Goal: Task Accomplishment & Management: Complete application form

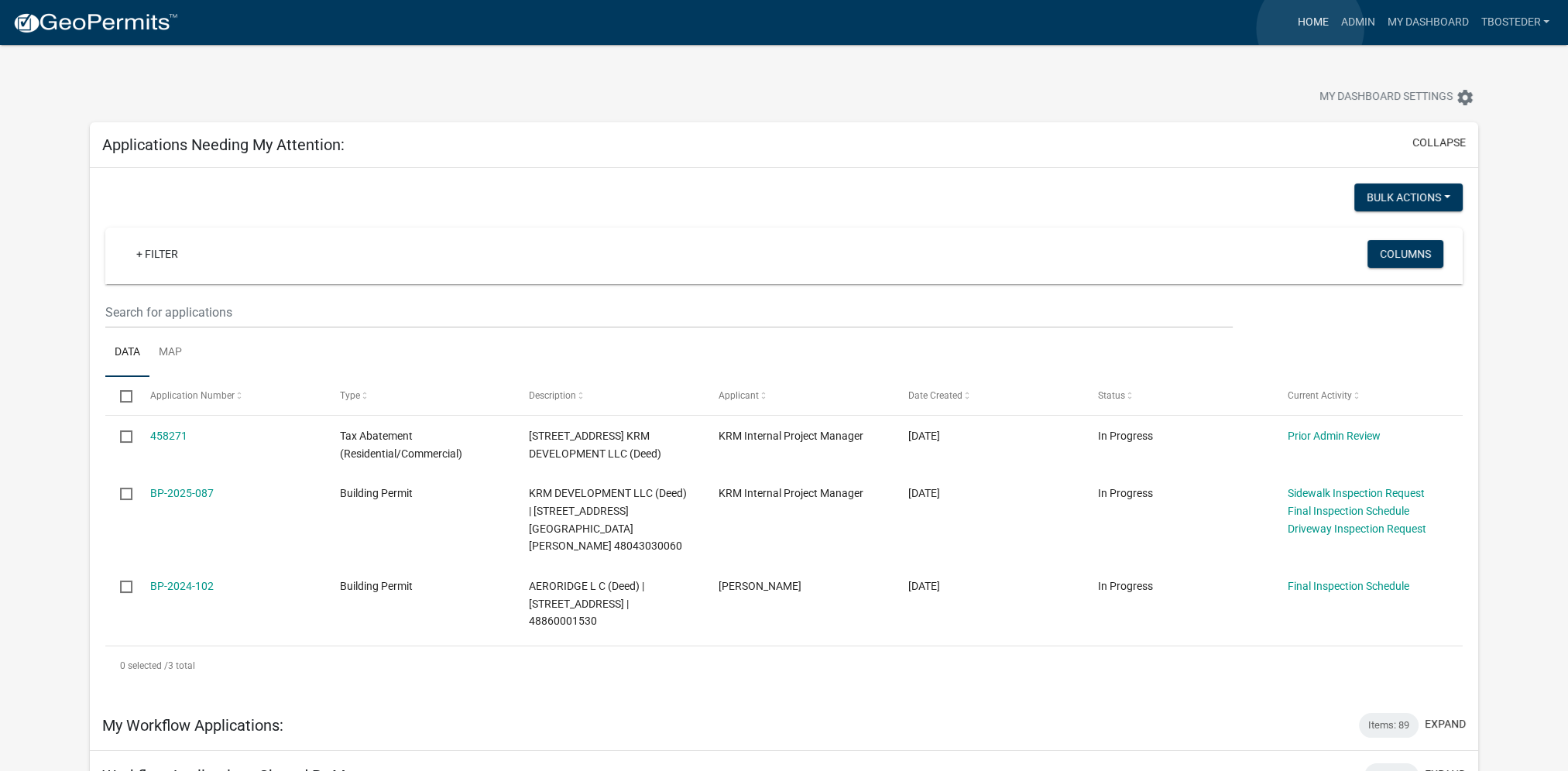
click at [1311, 28] on link "Home" at bounding box center [1313, 22] width 44 height 29
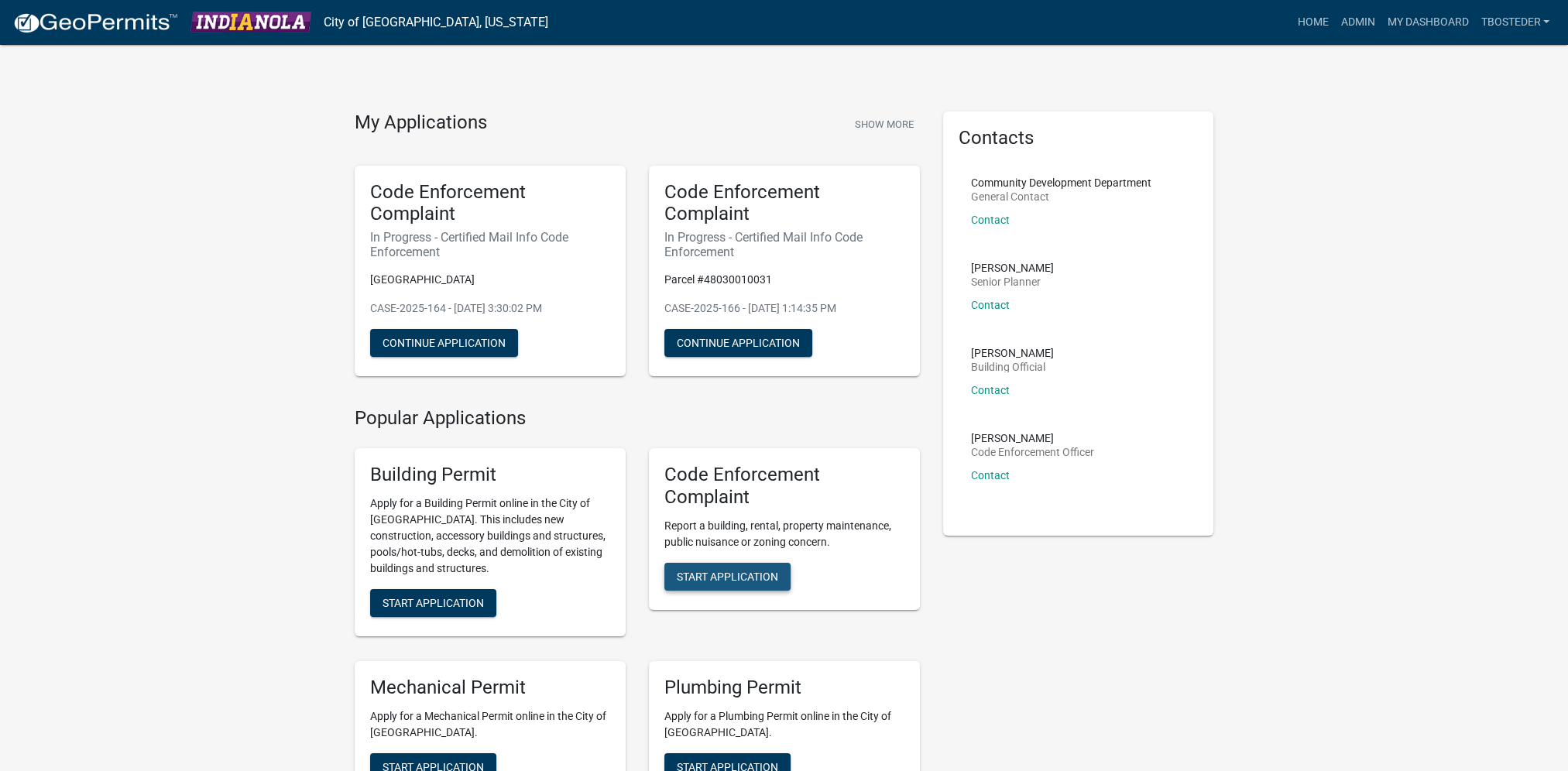
click at [765, 570] on span "Start Application" at bounding box center [727, 576] width 101 height 13
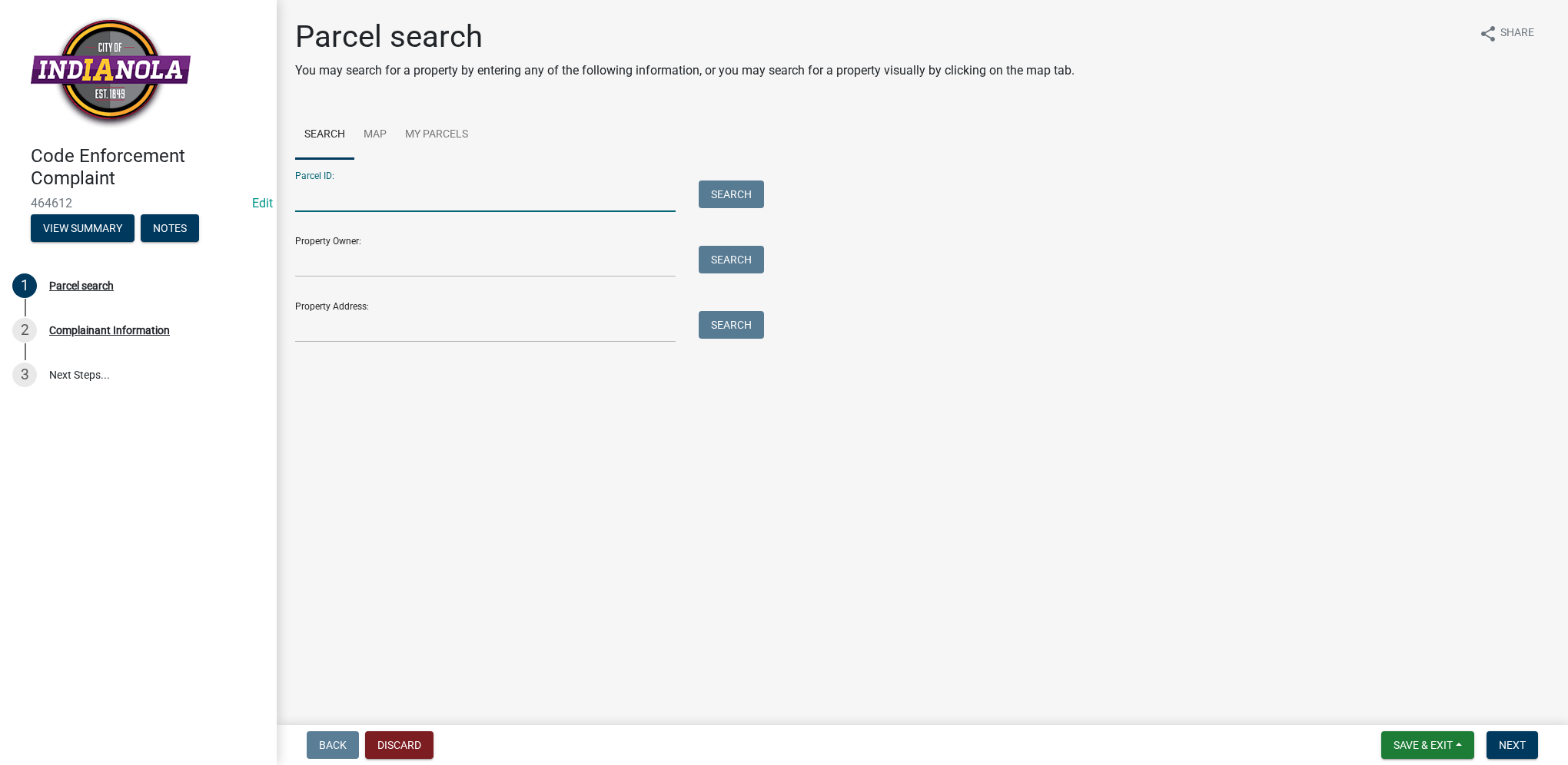
click at [363, 205] on input "Parcel ID:" at bounding box center [485, 196] width 380 height 32
paste input "48840120010"
type input "48840120010"
click at [715, 195] on button "Search" at bounding box center [731, 194] width 66 height 27
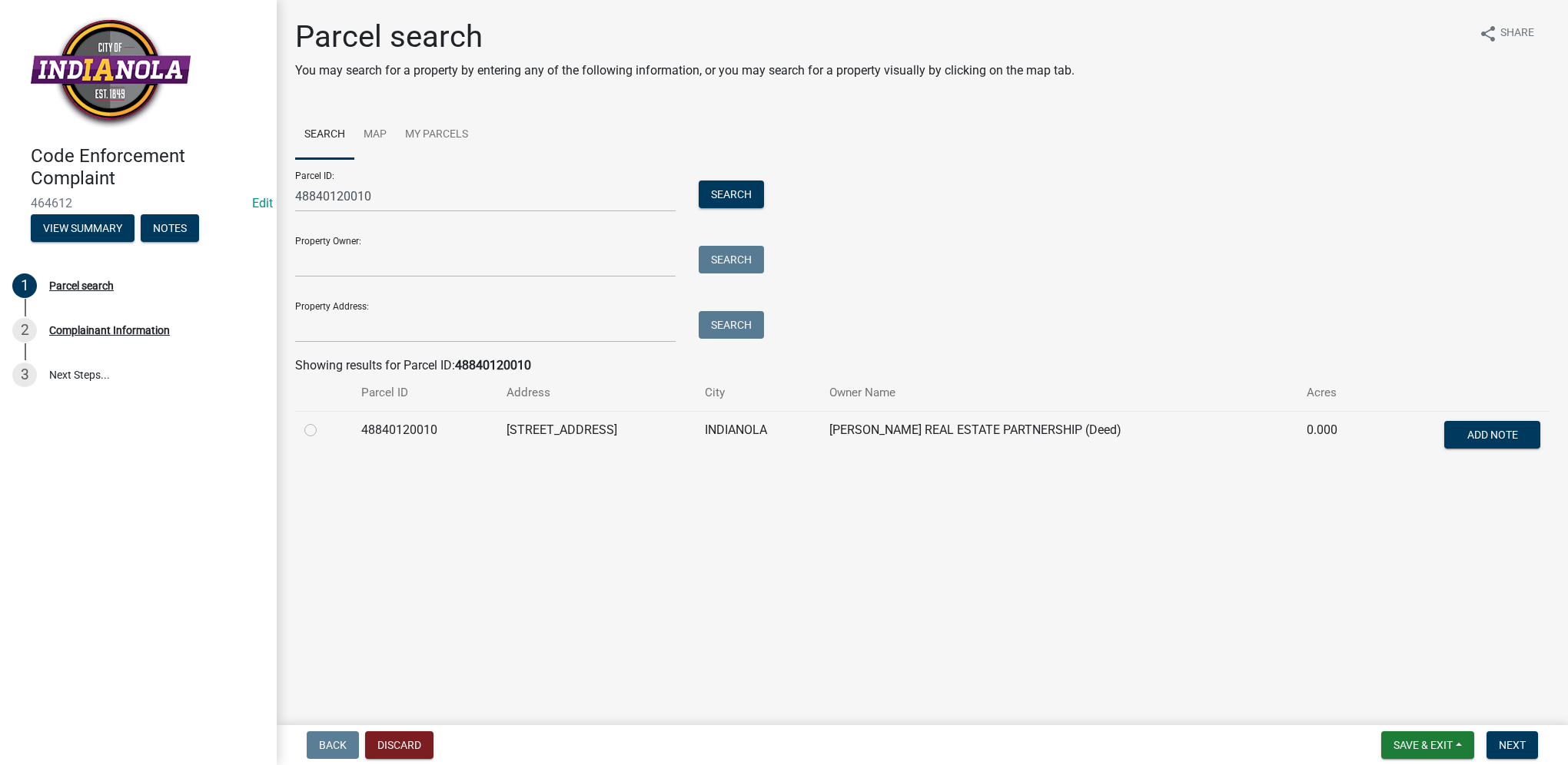
click at [323, 421] on label at bounding box center [323, 421] width 0 height 0
click at [323, 431] on input "radio" at bounding box center [328, 426] width 10 height 10
radio input "true"
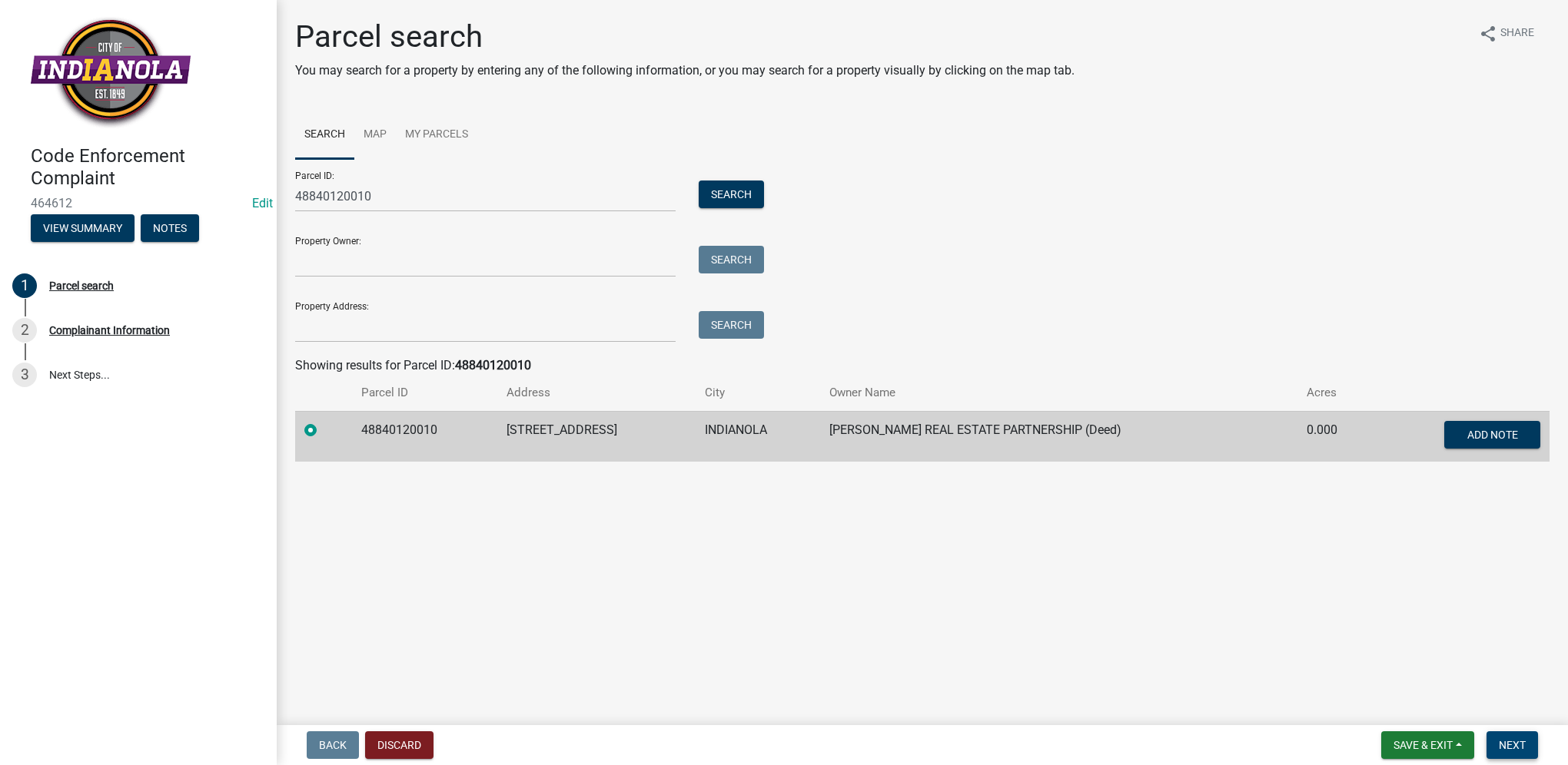
click at [1491, 742] on button "Next" at bounding box center [1512, 745] width 52 height 27
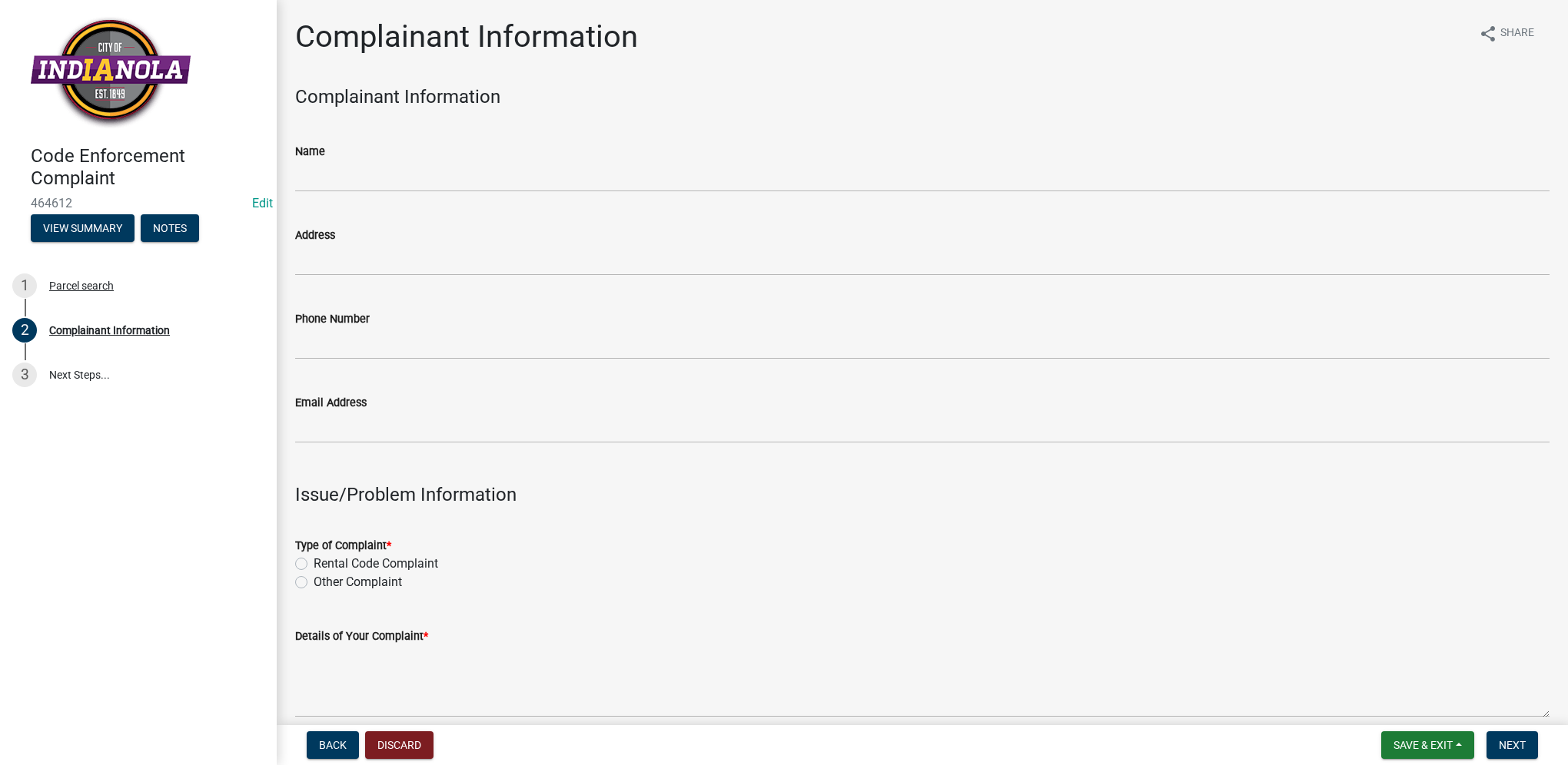
scroll to position [154, 0]
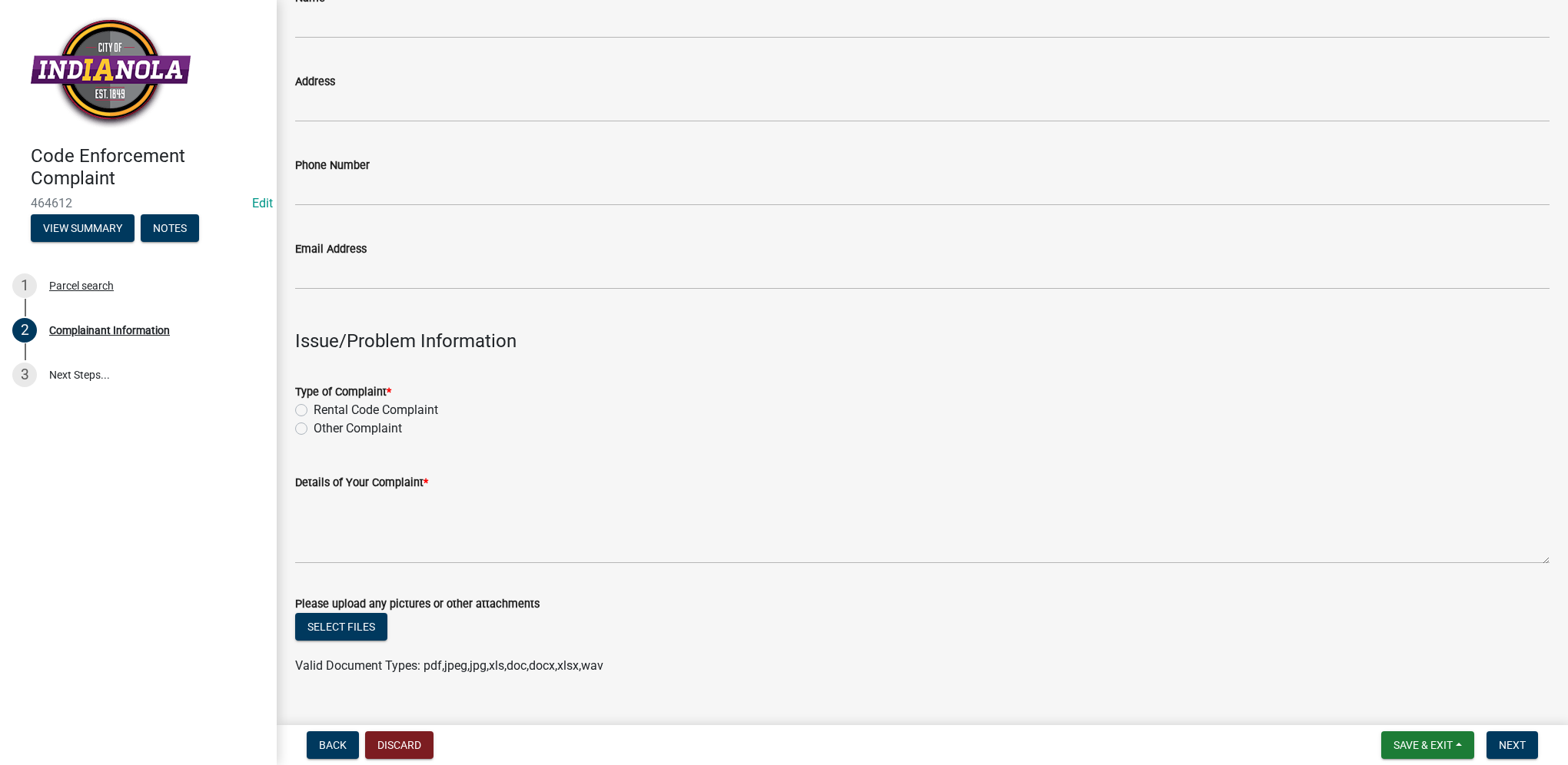
click at [314, 432] on label "Other Complaint" at bounding box center [358, 429] width 88 height 18
click at [314, 430] on input "Other Complaint" at bounding box center [319, 425] width 10 height 10
radio input "true"
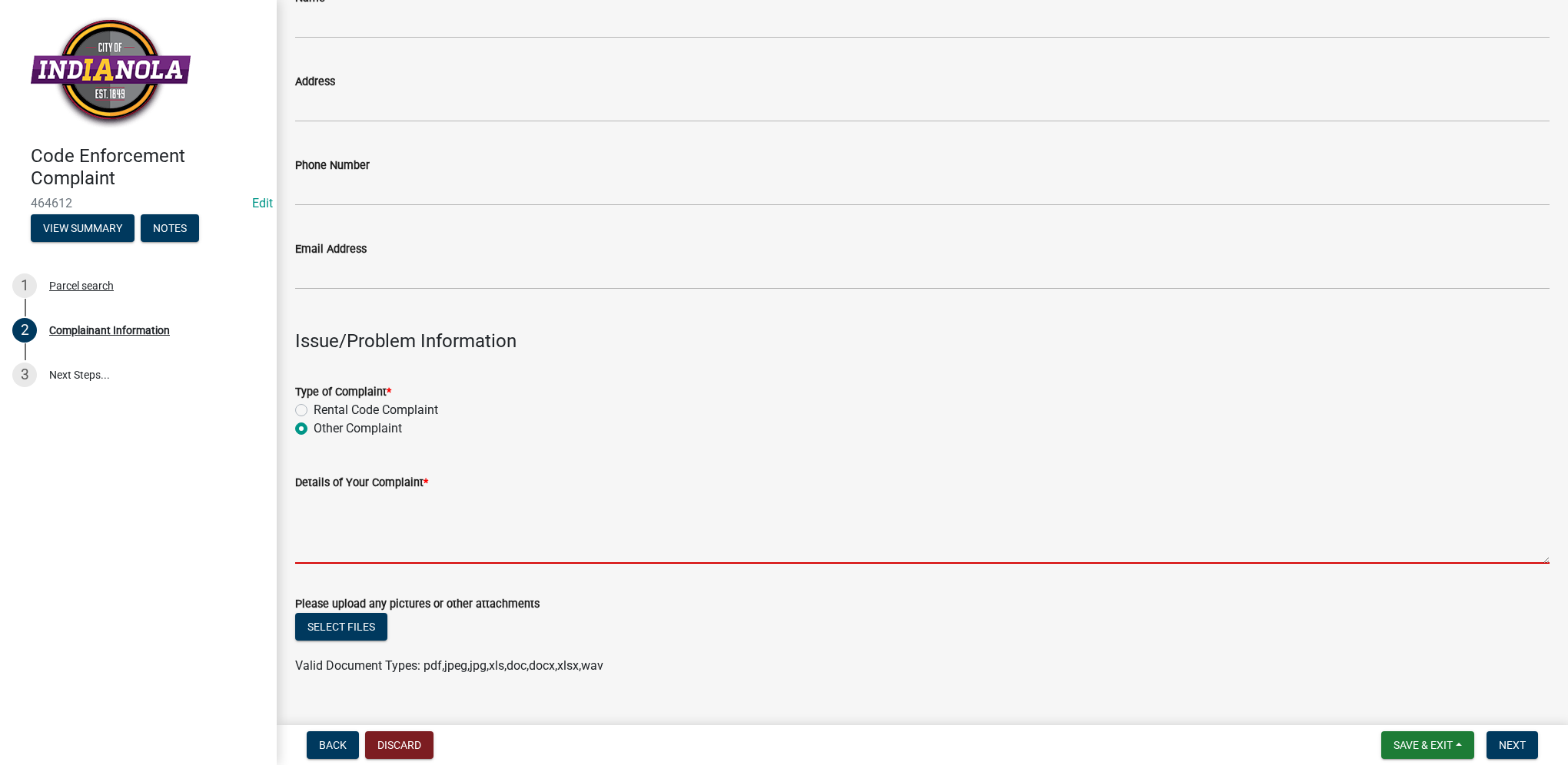
click at [344, 542] on textarea "Details of Your Complaint *" at bounding box center [922, 527] width 1254 height 72
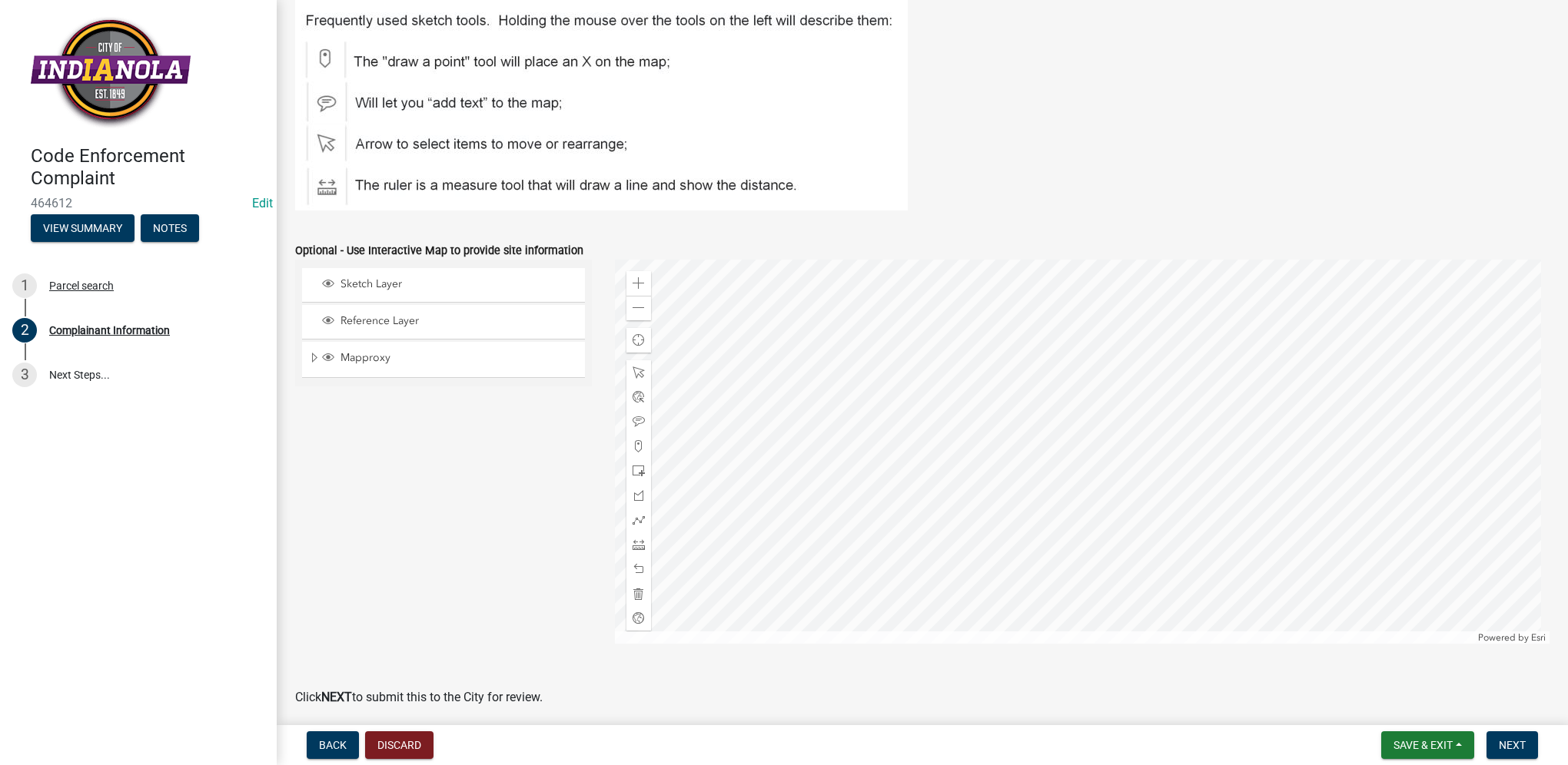
scroll to position [1750, 0]
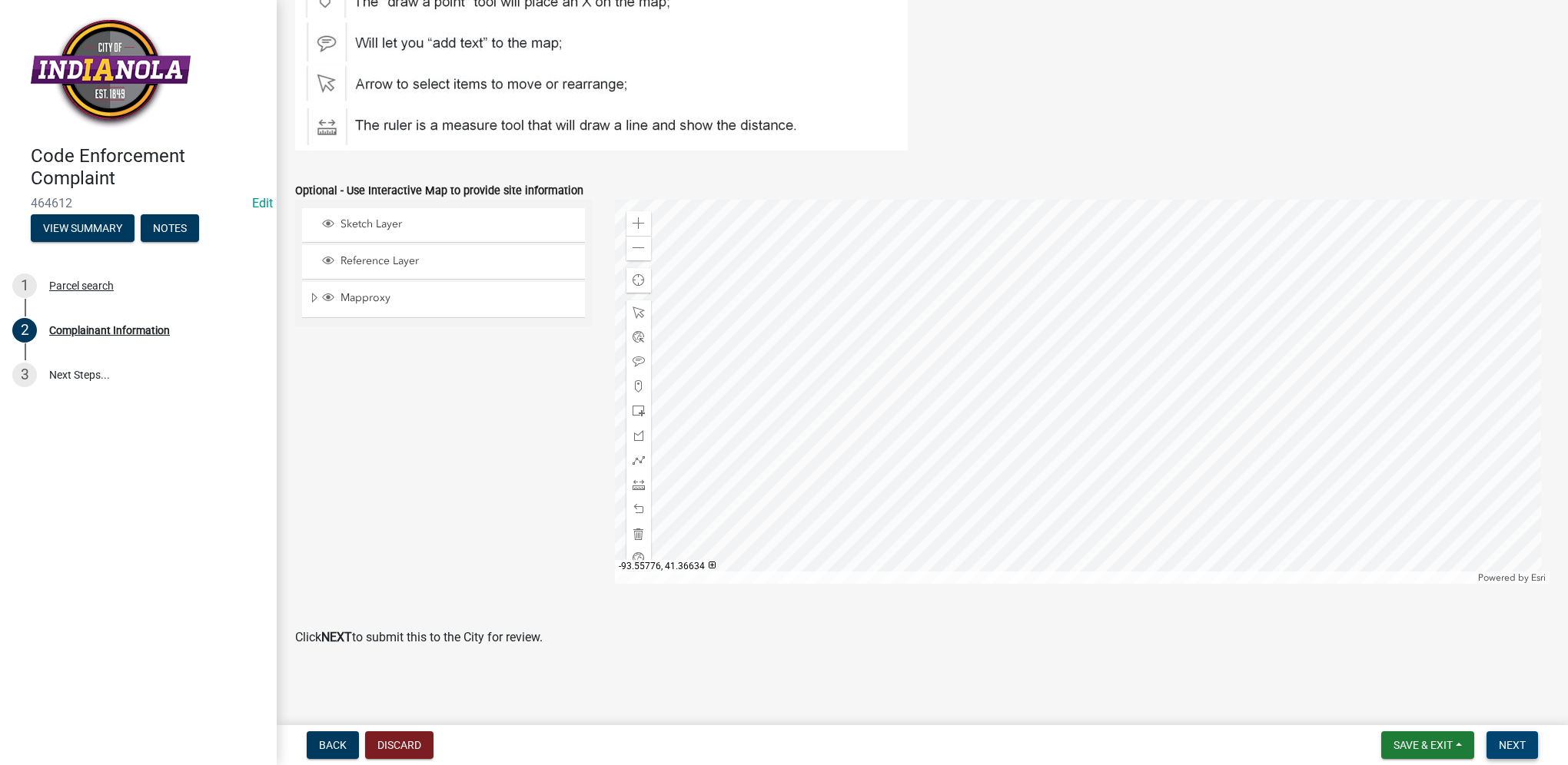
type textarea "overgrown bushes"
click at [1507, 740] on span "Next" at bounding box center [1512, 745] width 27 height 12
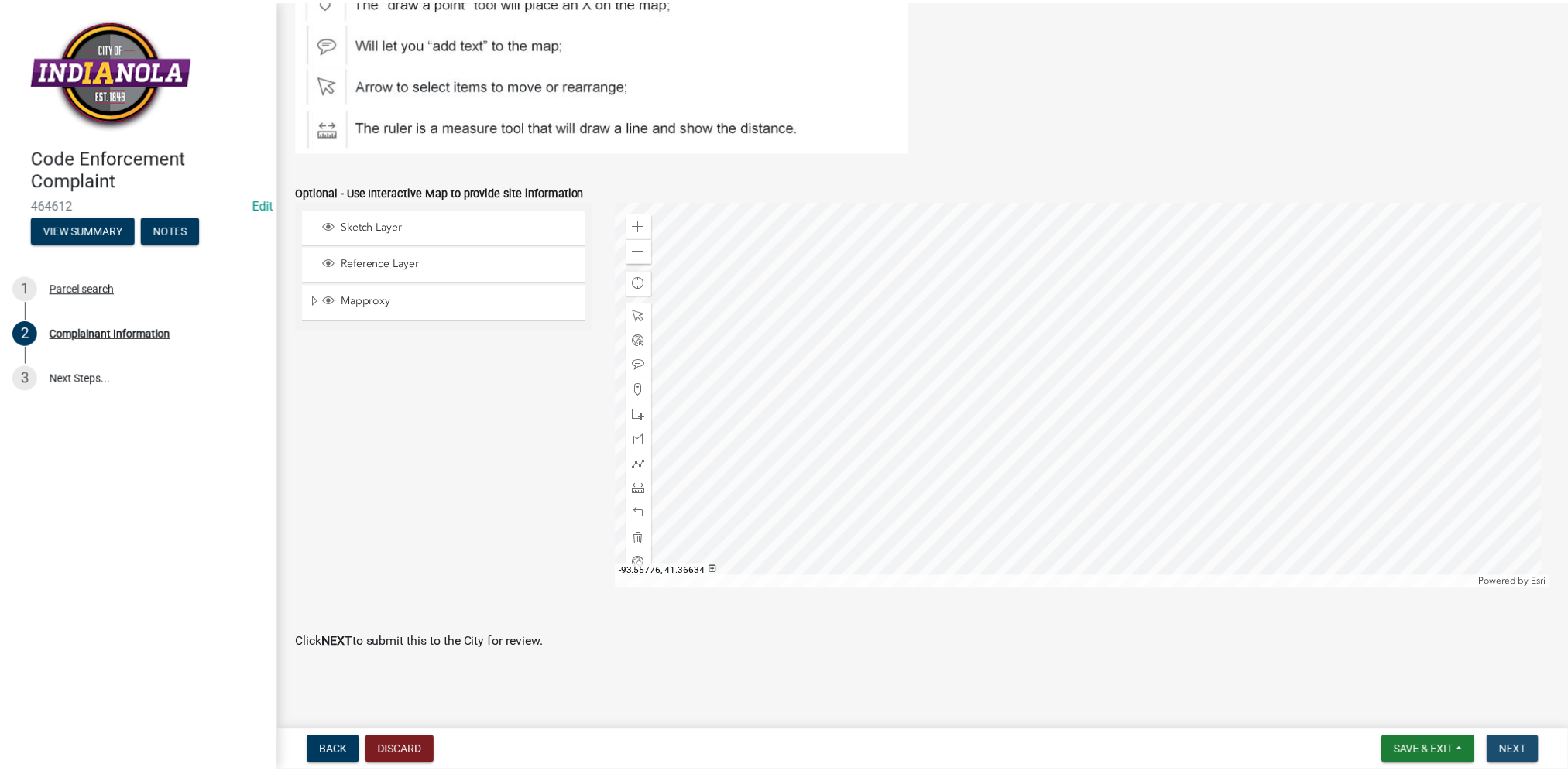
scroll to position [0, 0]
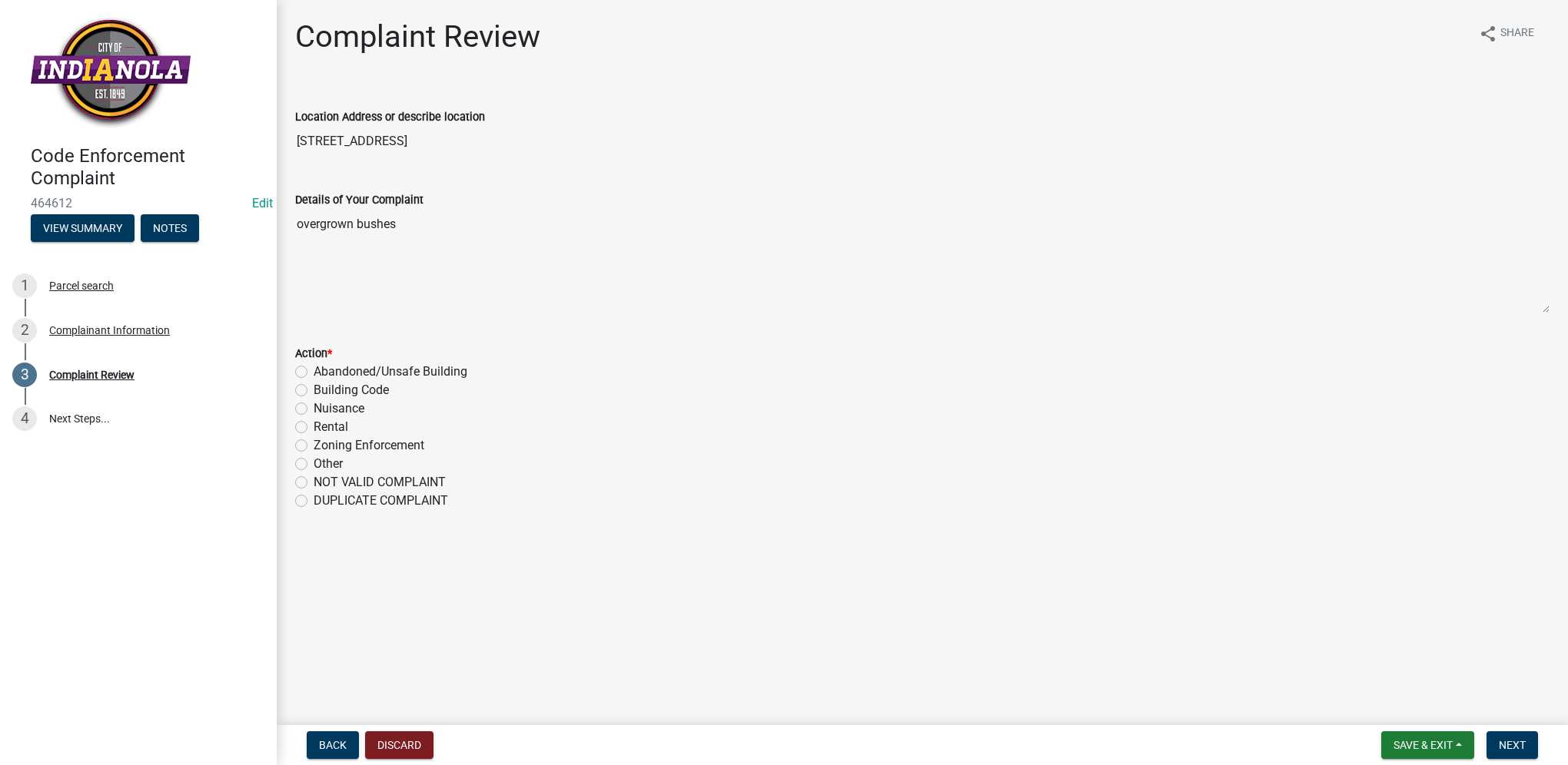
click at [314, 412] on label "Nuisance" at bounding box center [339, 409] width 51 height 18
click at [314, 410] on input "Nuisance" at bounding box center [319, 405] width 10 height 10
radio input "true"
click at [1519, 739] on span "Next" at bounding box center [1512, 745] width 27 height 12
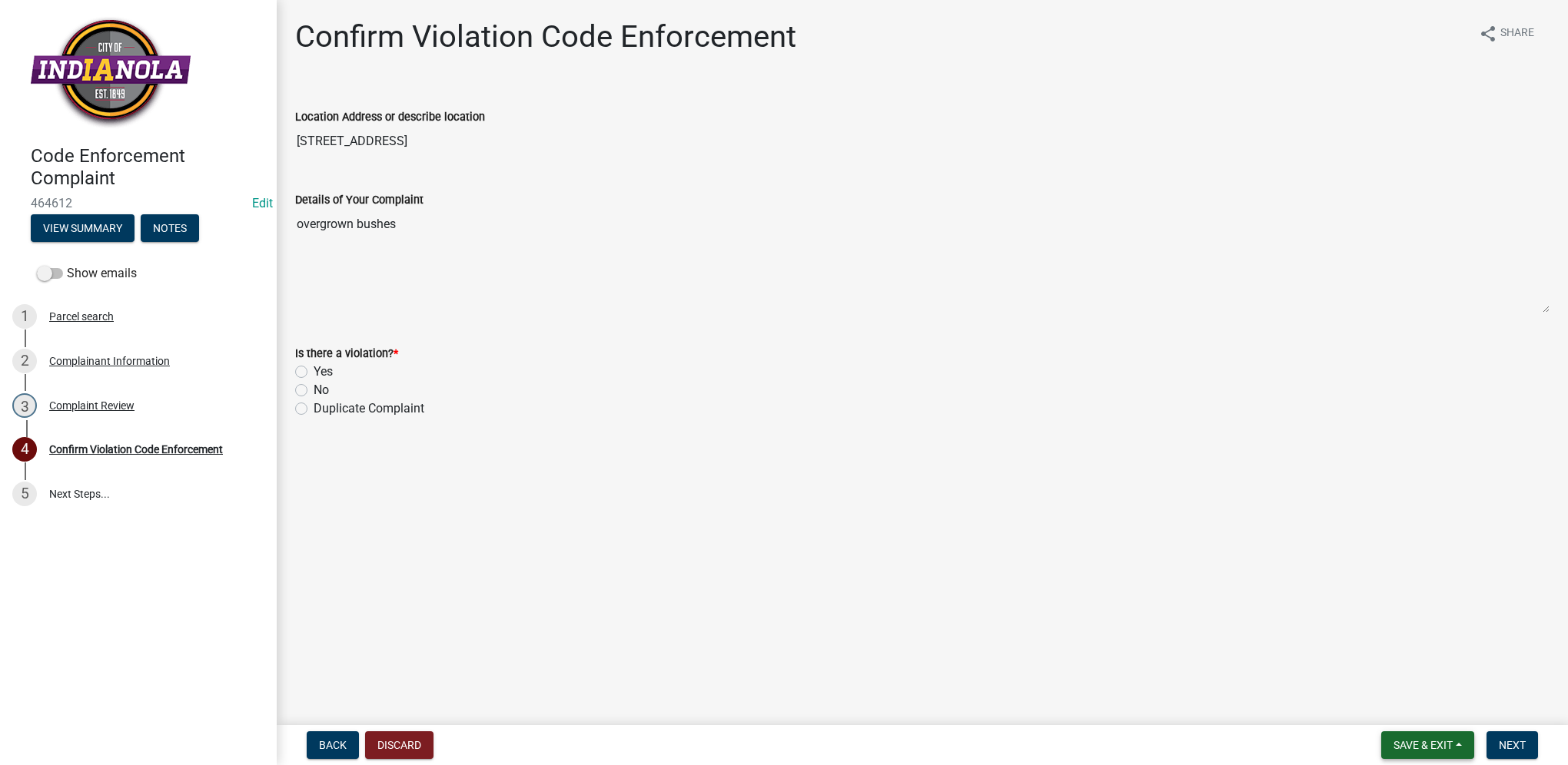
click at [1431, 753] on button "Save & Exit" at bounding box center [1428, 745] width 93 height 27
click at [1424, 713] on button "Save & Exit" at bounding box center [1413, 705] width 123 height 37
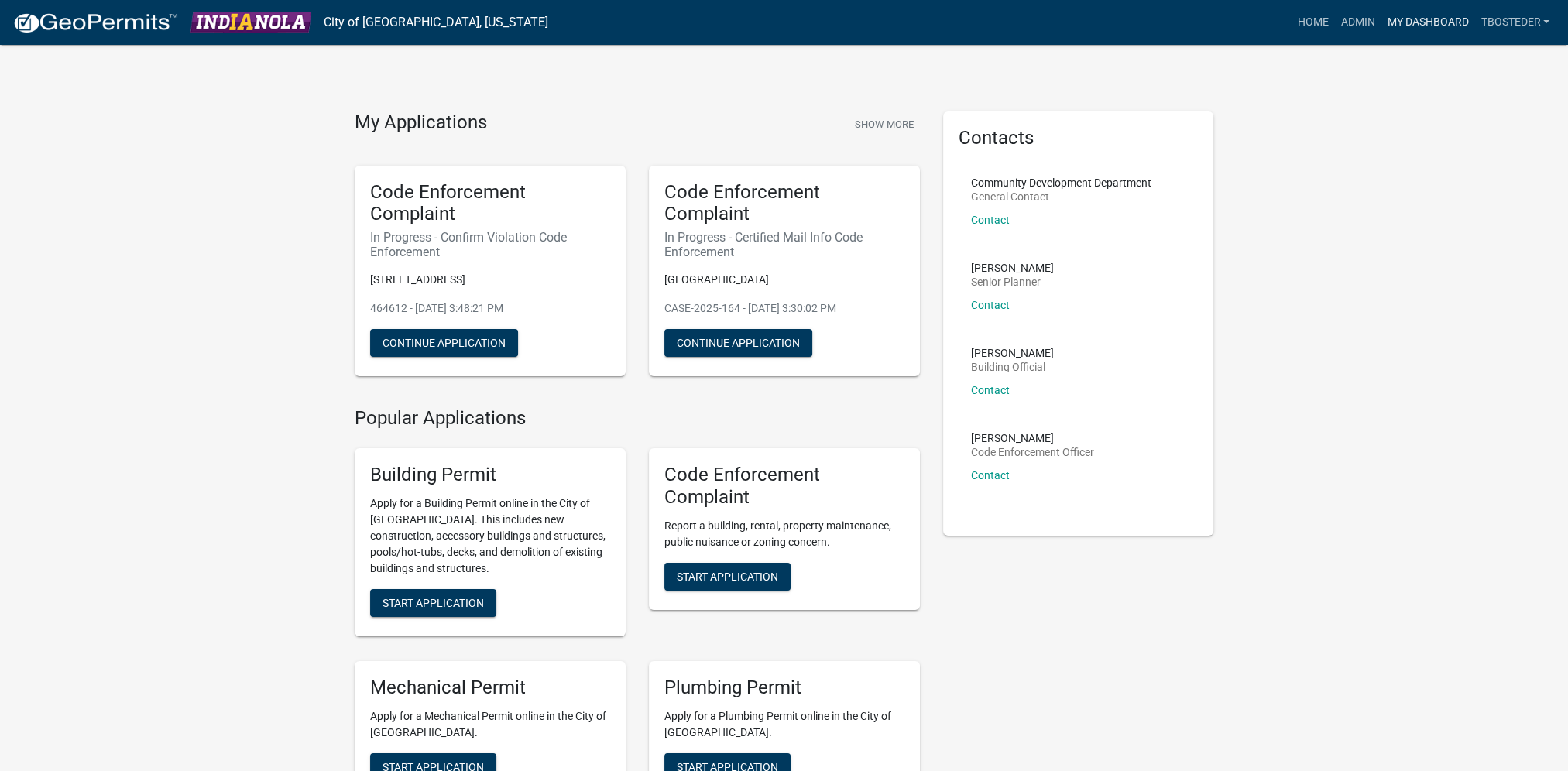
click at [1421, 22] on link "My Dashboard" at bounding box center [1428, 22] width 94 height 29
